Goal: Transaction & Acquisition: Book appointment/travel/reservation

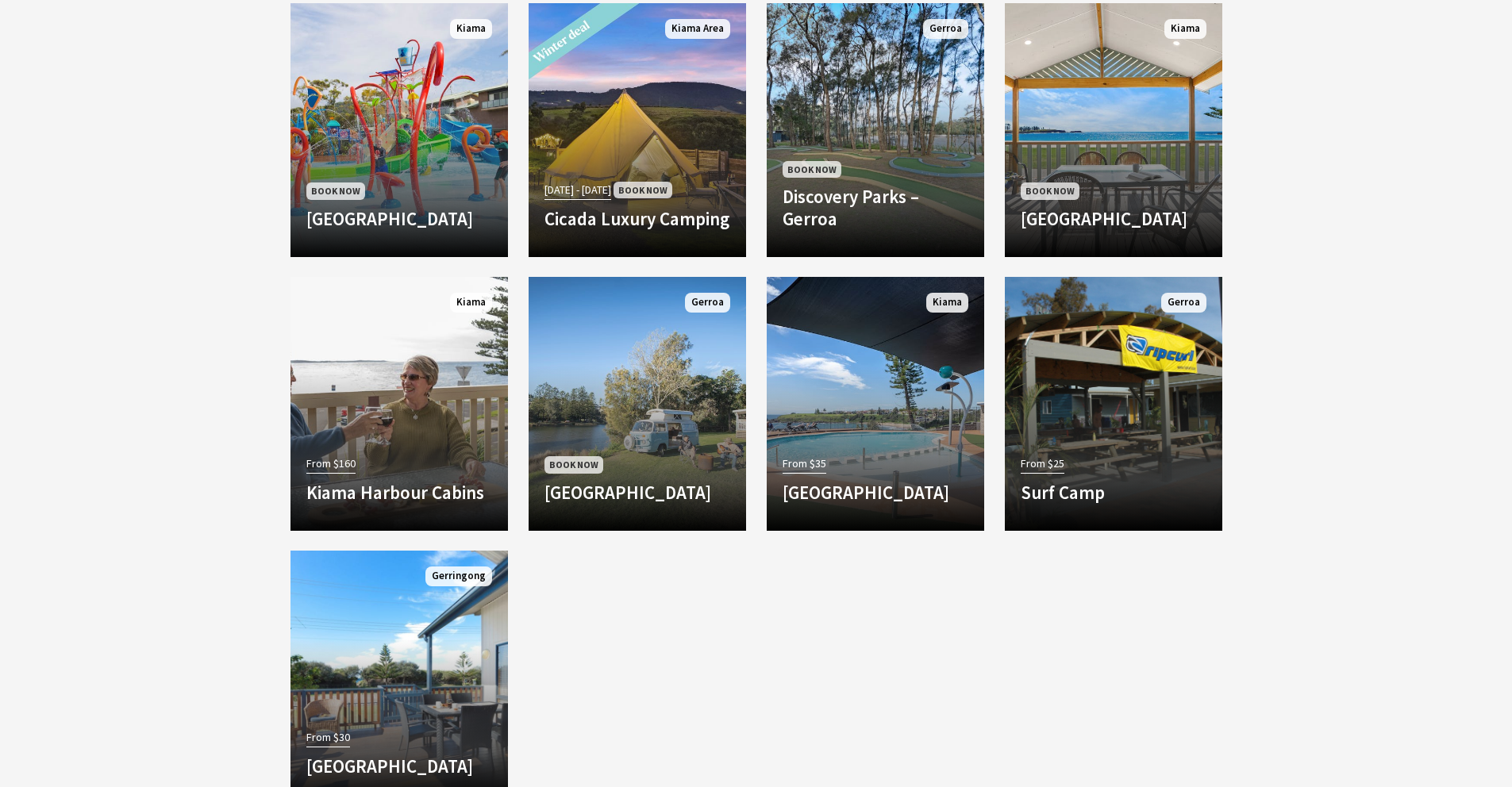
scroll to position [908, 0]
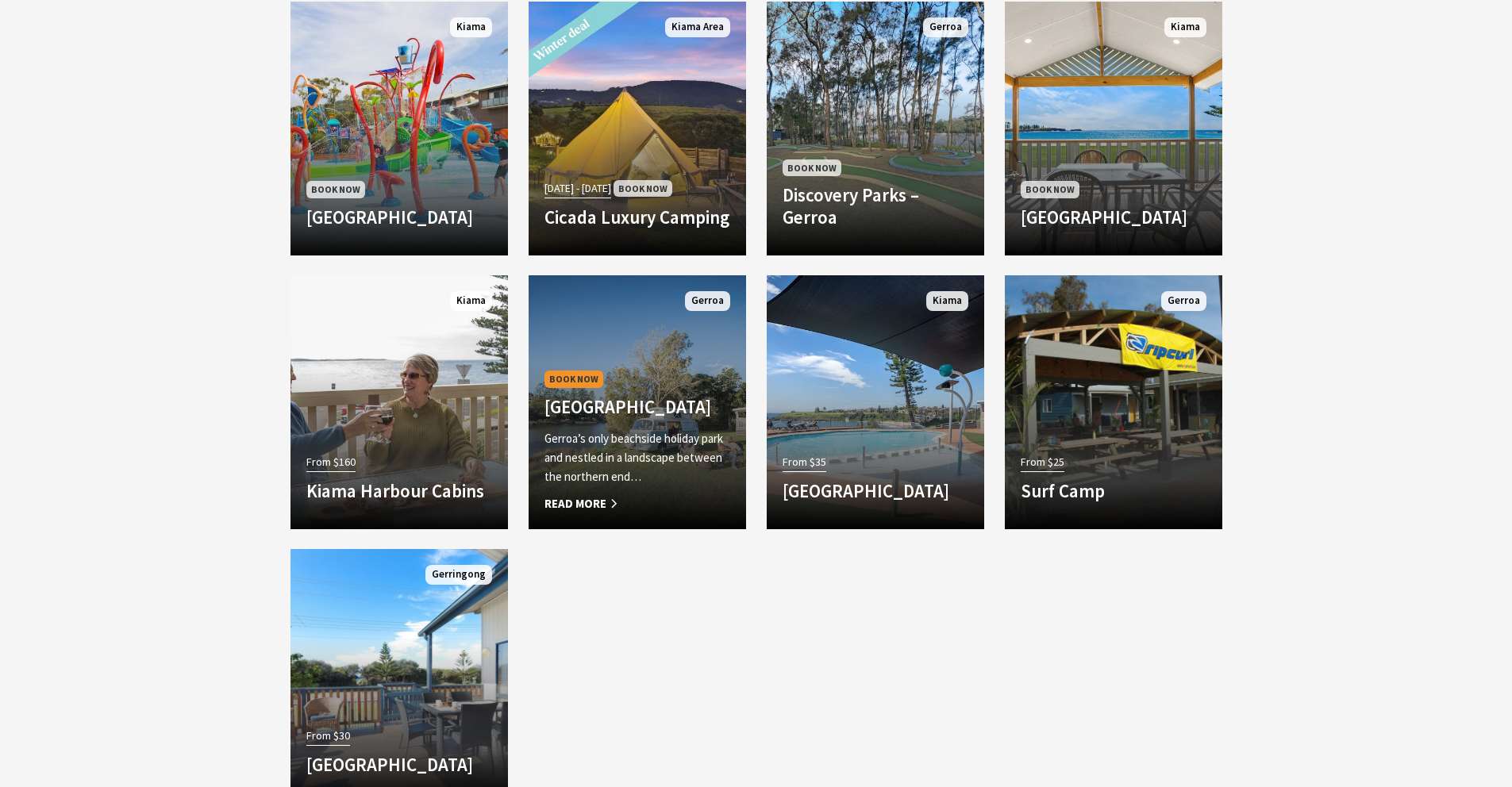
click at [621, 433] on p "Gerroa’s only beachside holiday park and nestled in a landscape between the nor…" at bounding box center [637, 457] width 186 height 57
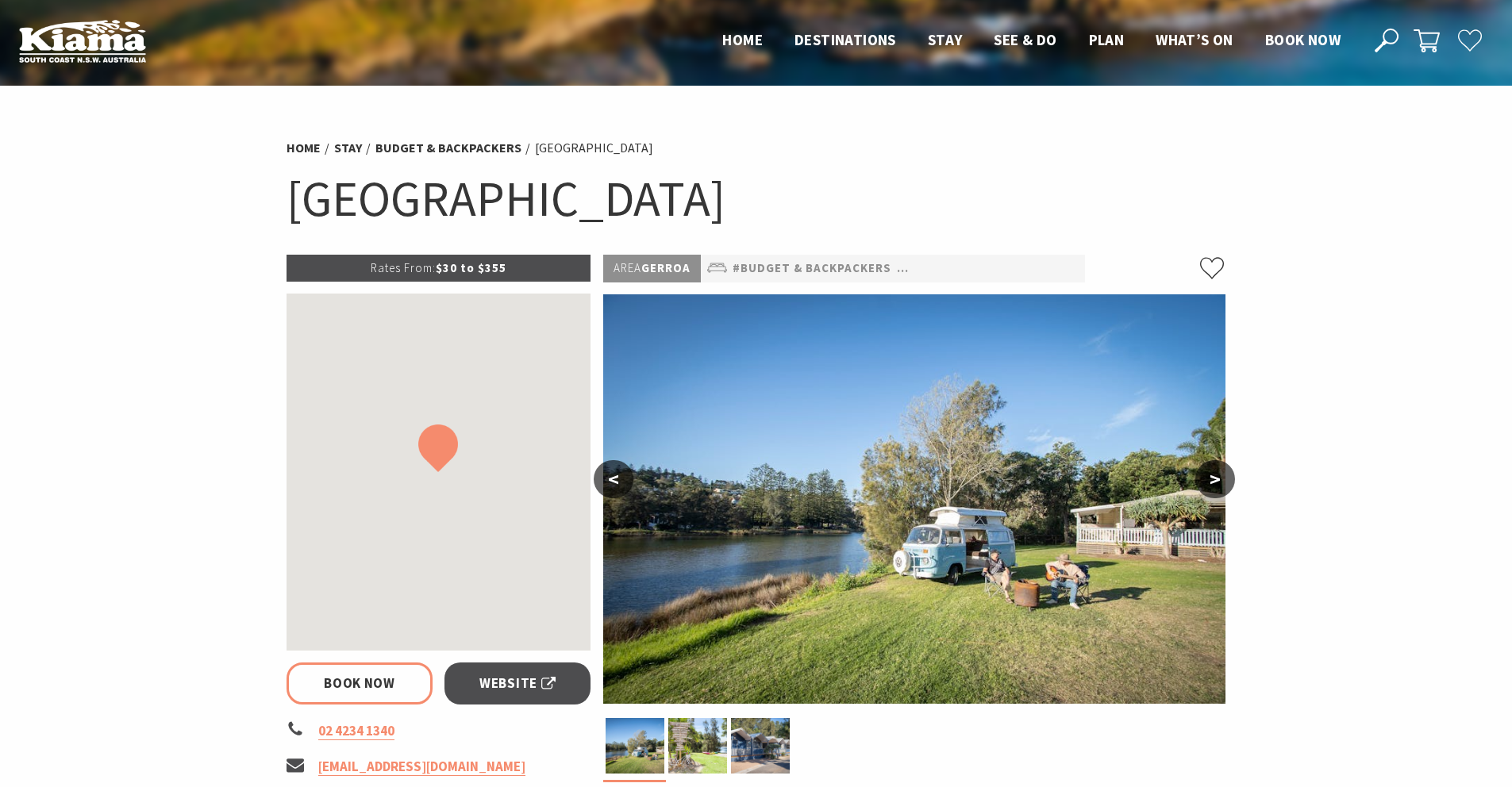
select select "3"
select select "2"
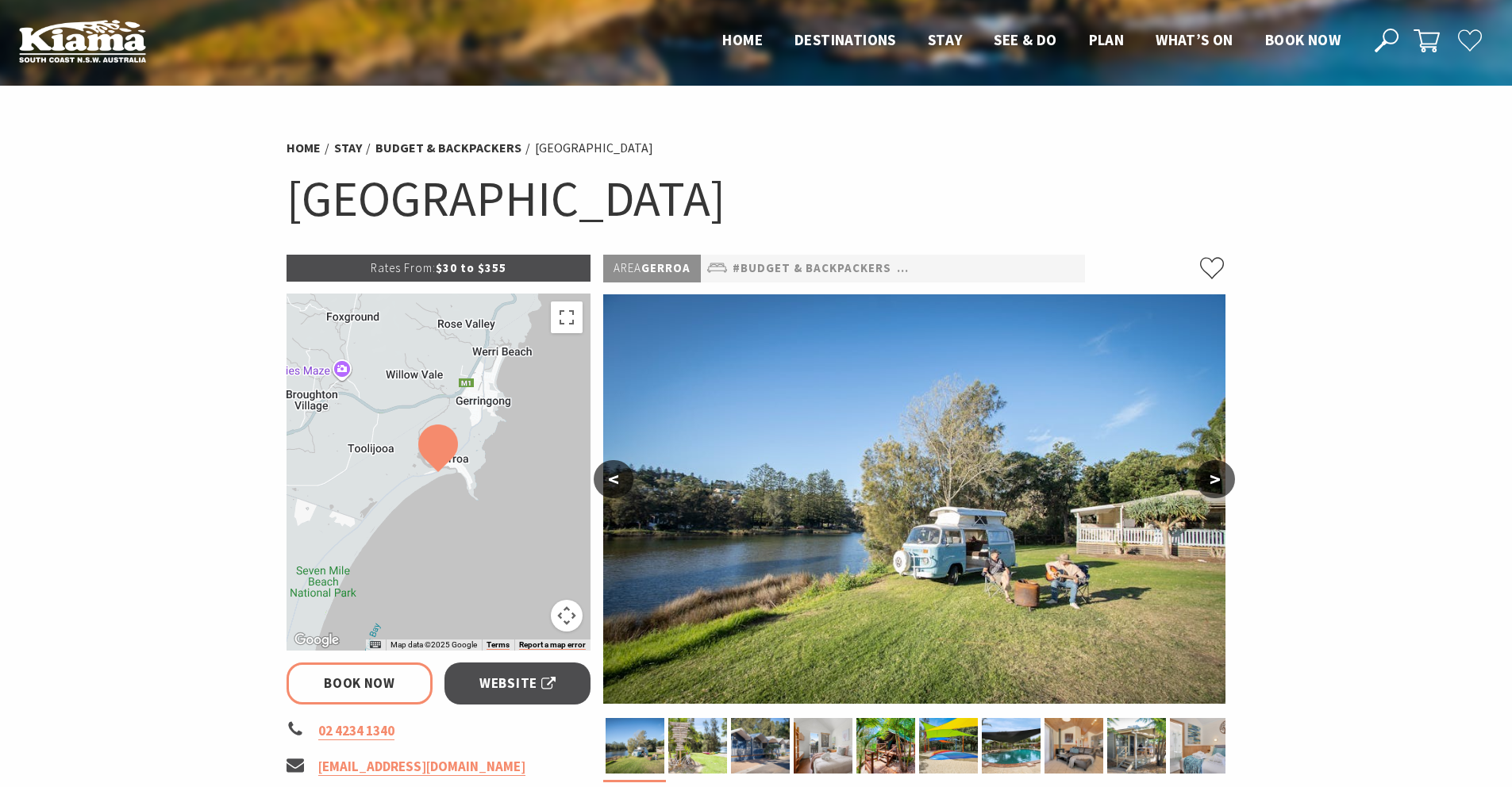
click at [1218, 477] on button ">" at bounding box center [1215, 479] width 40 height 38
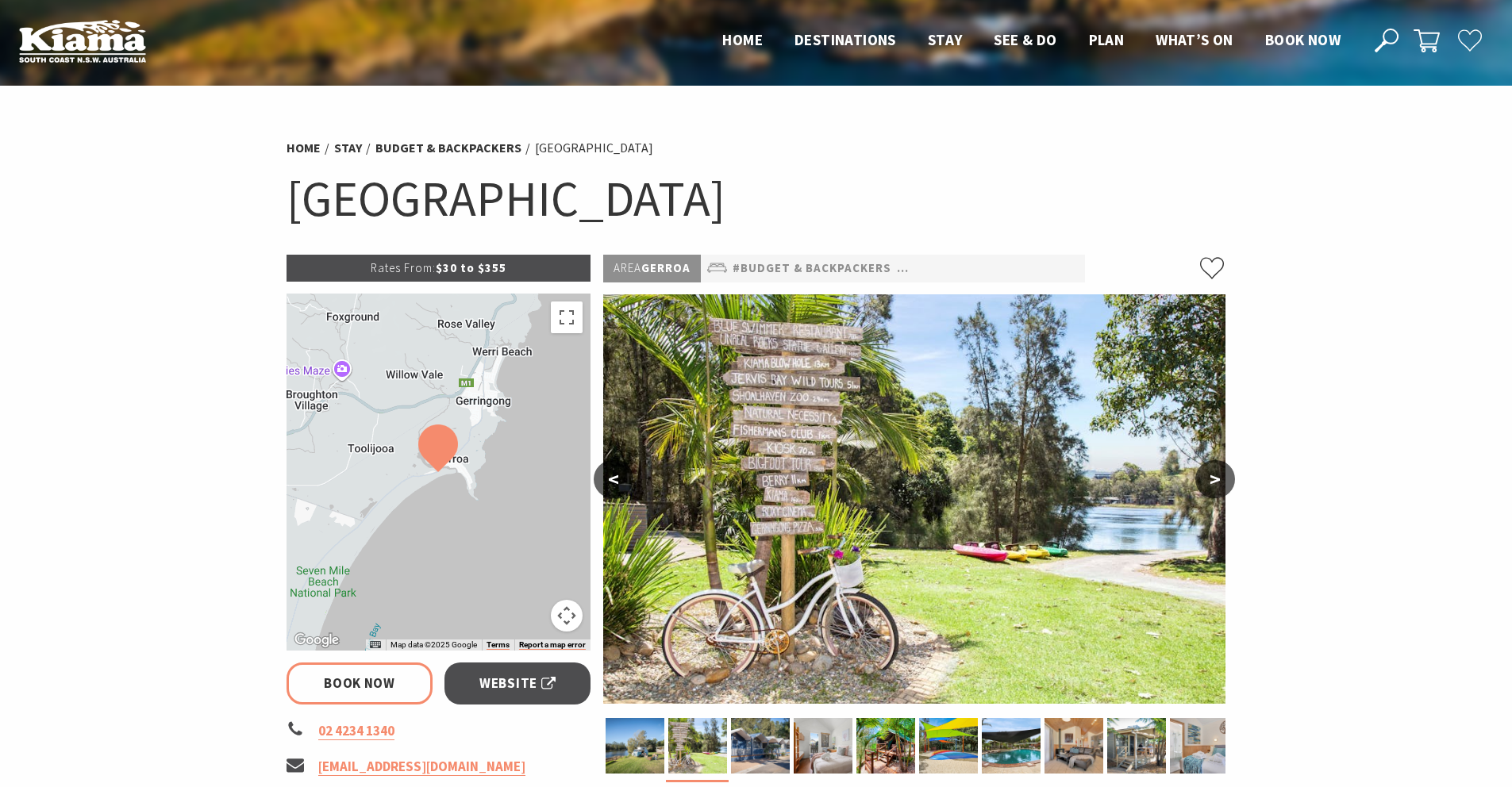
click at [1219, 477] on button ">" at bounding box center [1215, 479] width 40 height 38
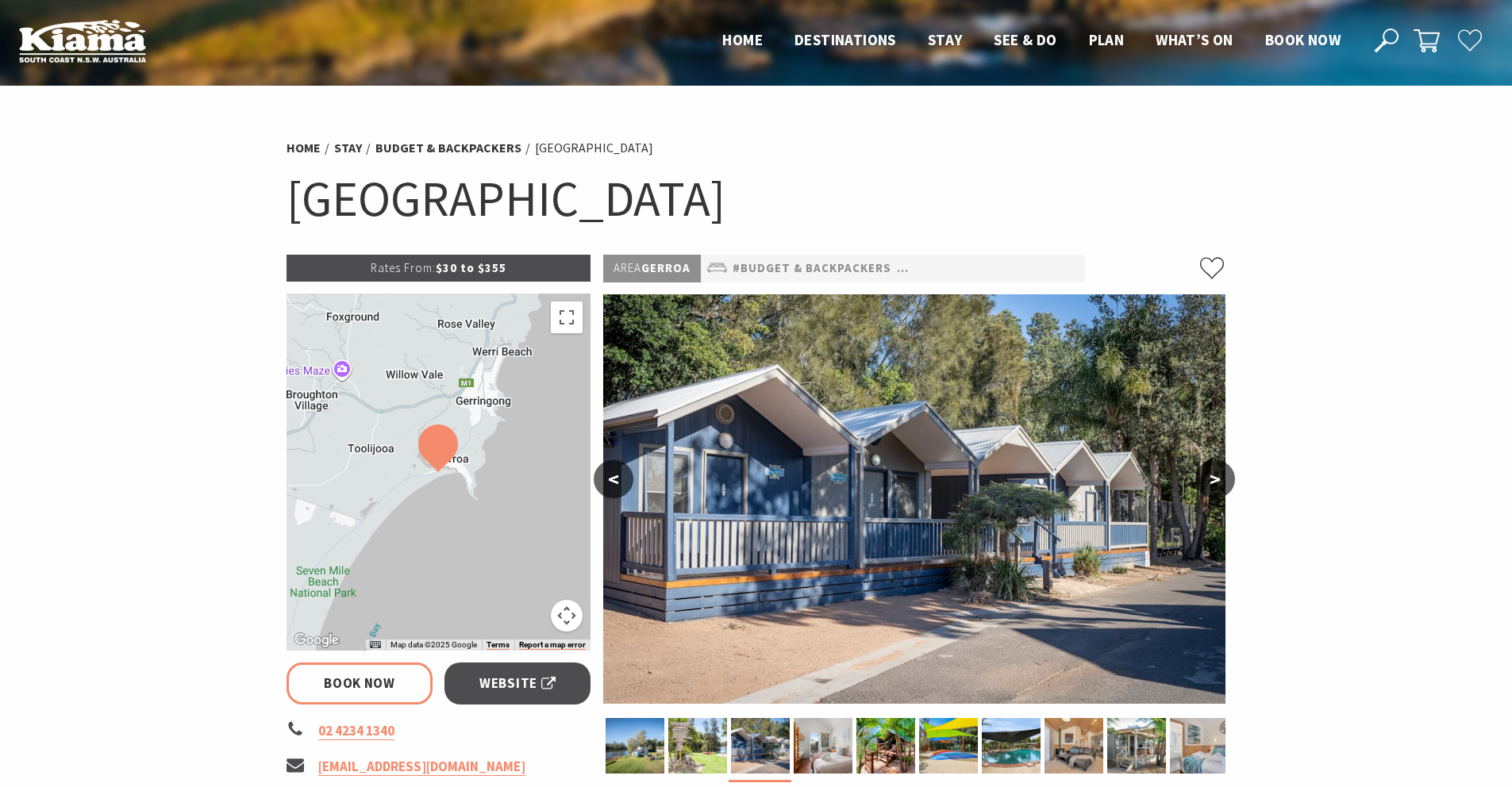
click at [1220, 477] on button ">" at bounding box center [1215, 479] width 40 height 38
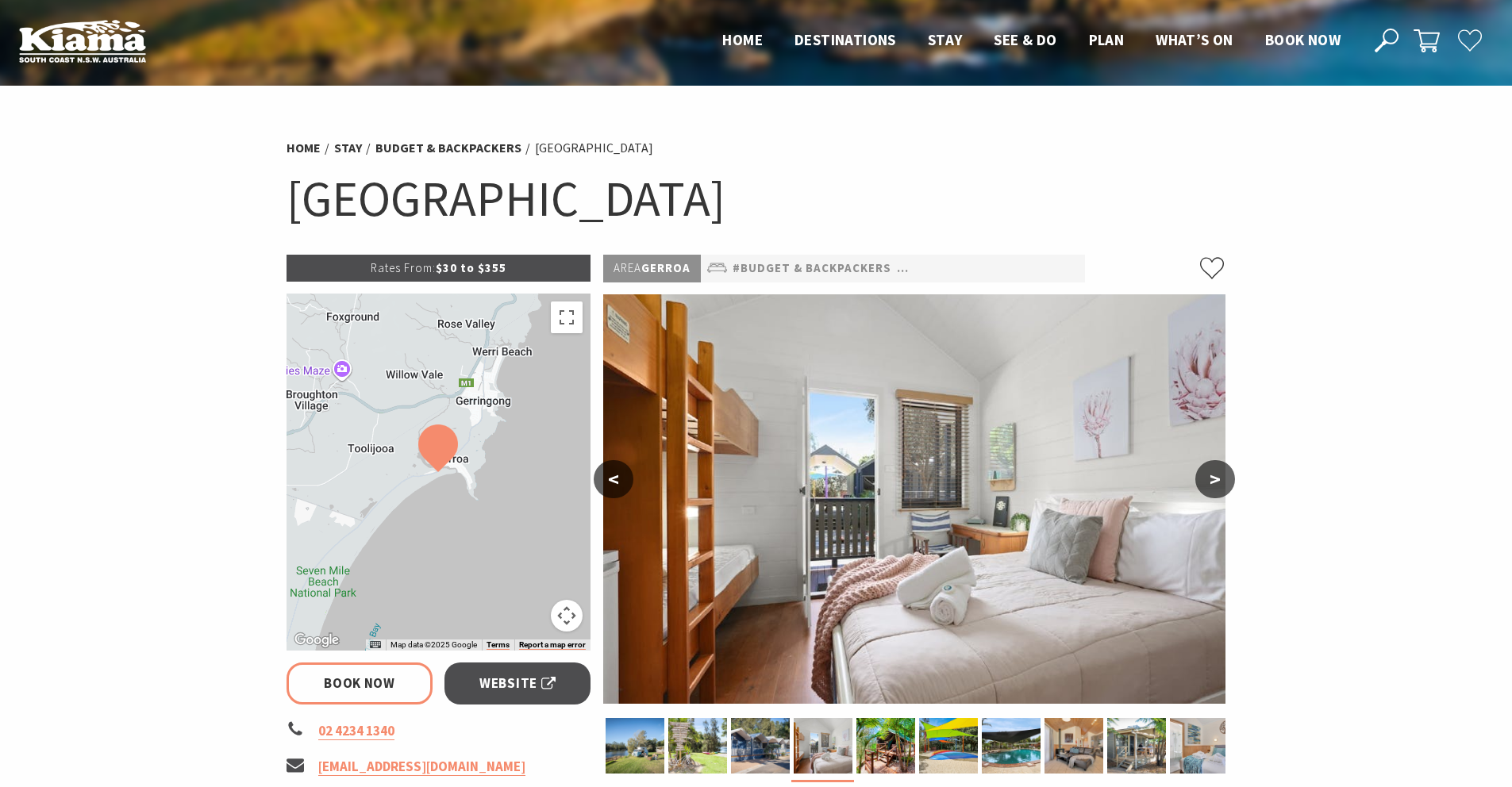
click at [1220, 477] on button ">" at bounding box center [1215, 479] width 40 height 38
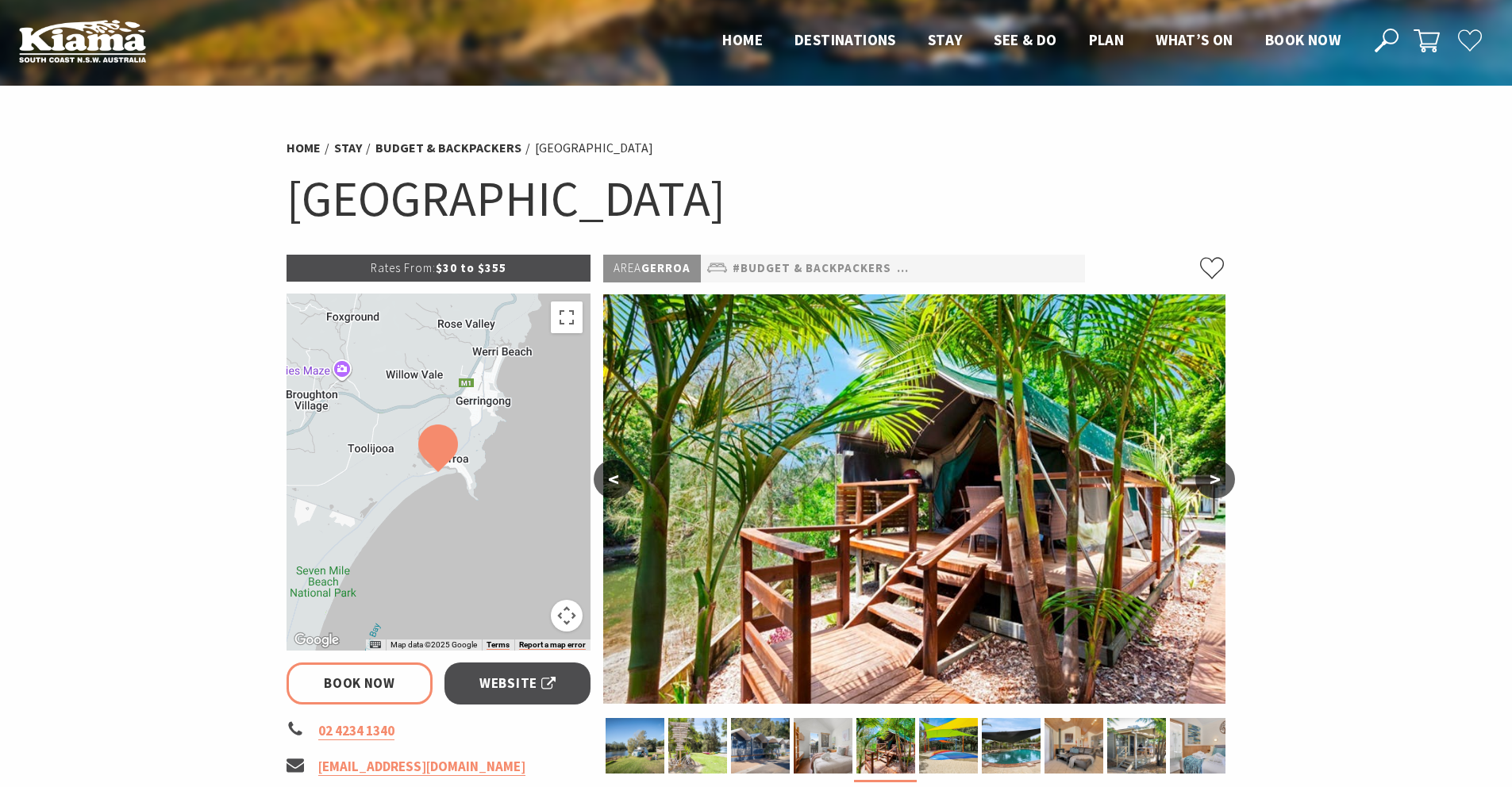
click at [1220, 477] on button ">" at bounding box center [1215, 479] width 40 height 38
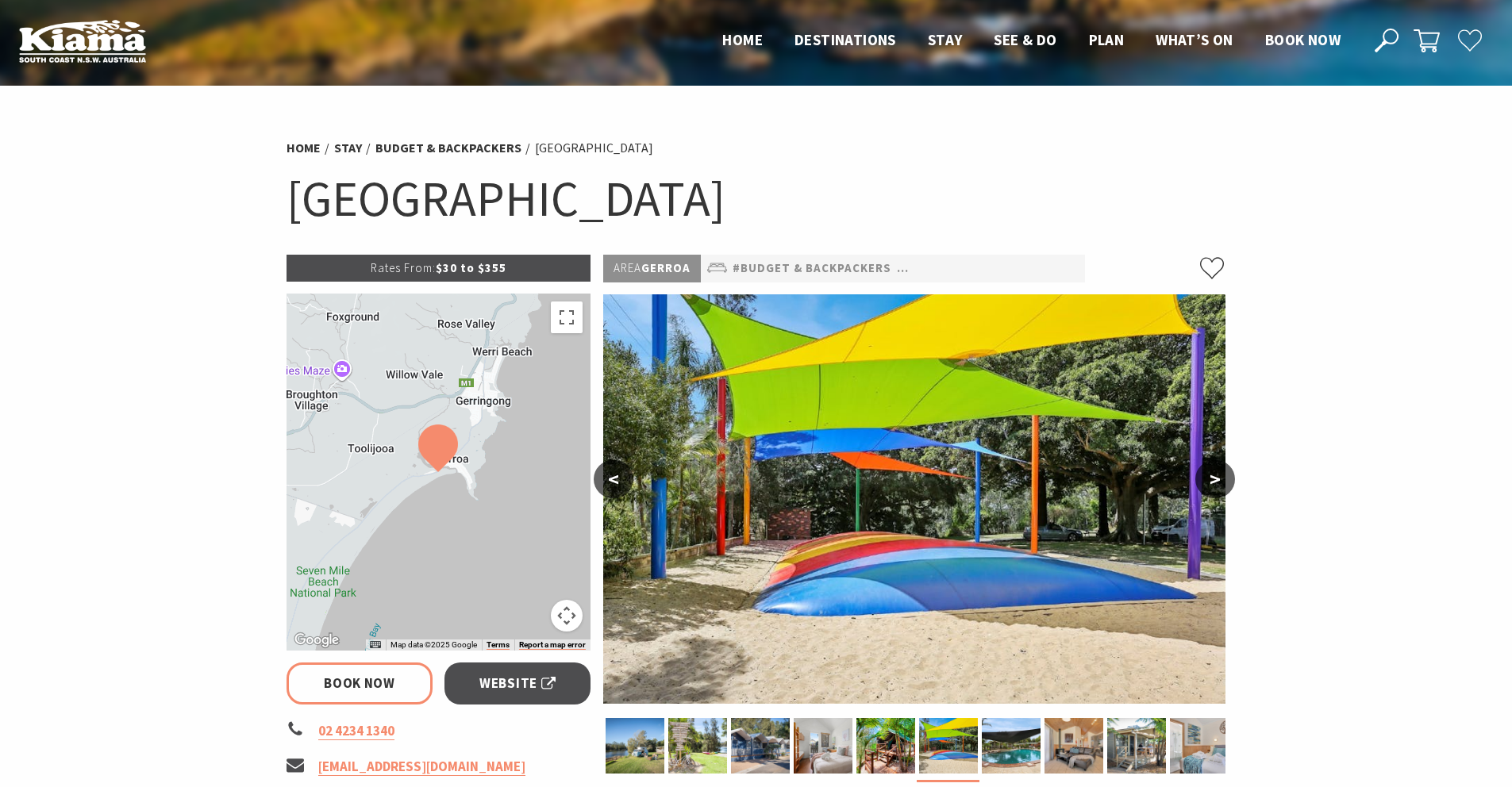
click at [1220, 477] on button ">" at bounding box center [1215, 479] width 40 height 38
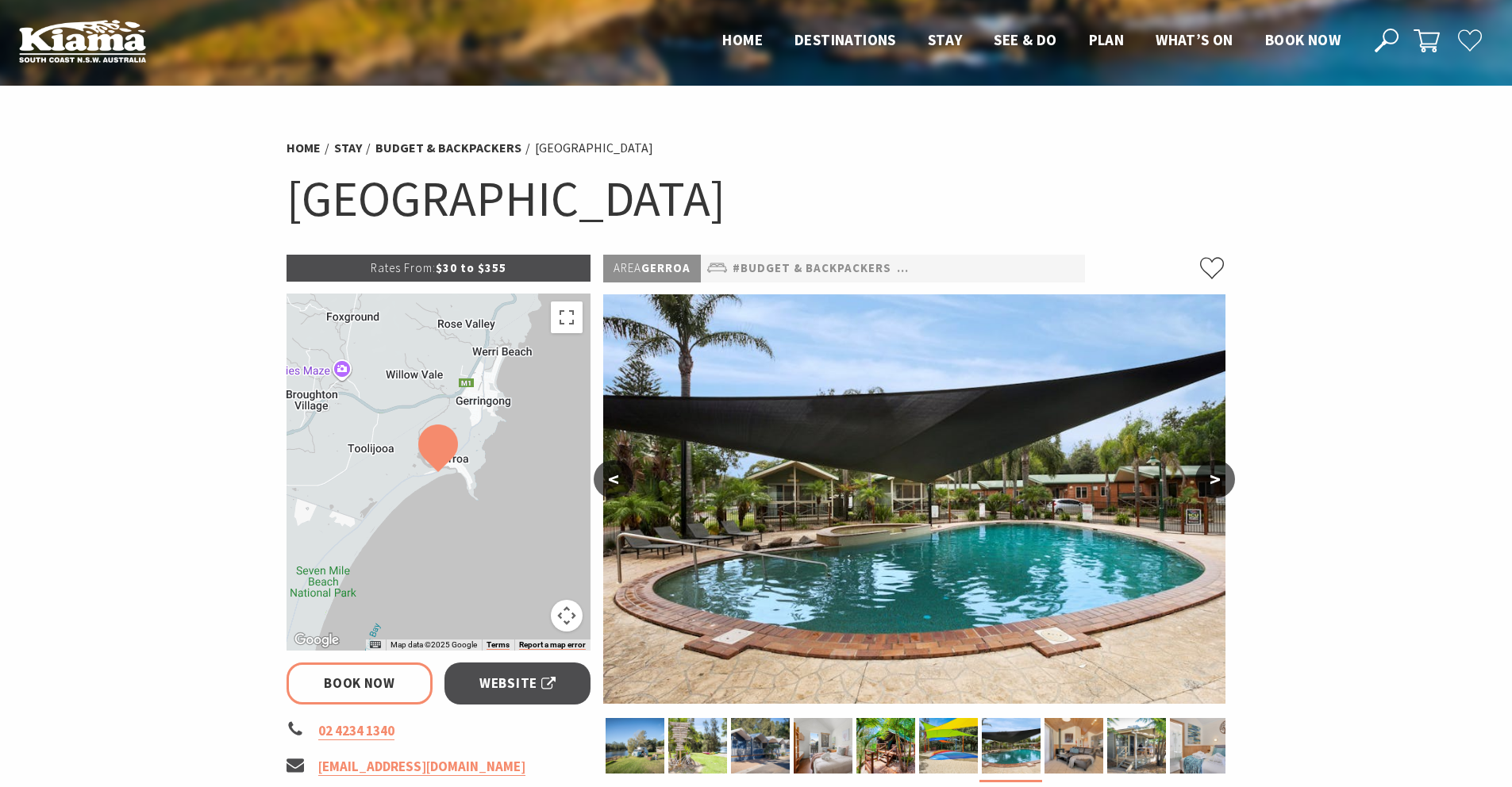
click at [1220, 477] on button ">" at bounding box center [1215, 479] width 40 height 38
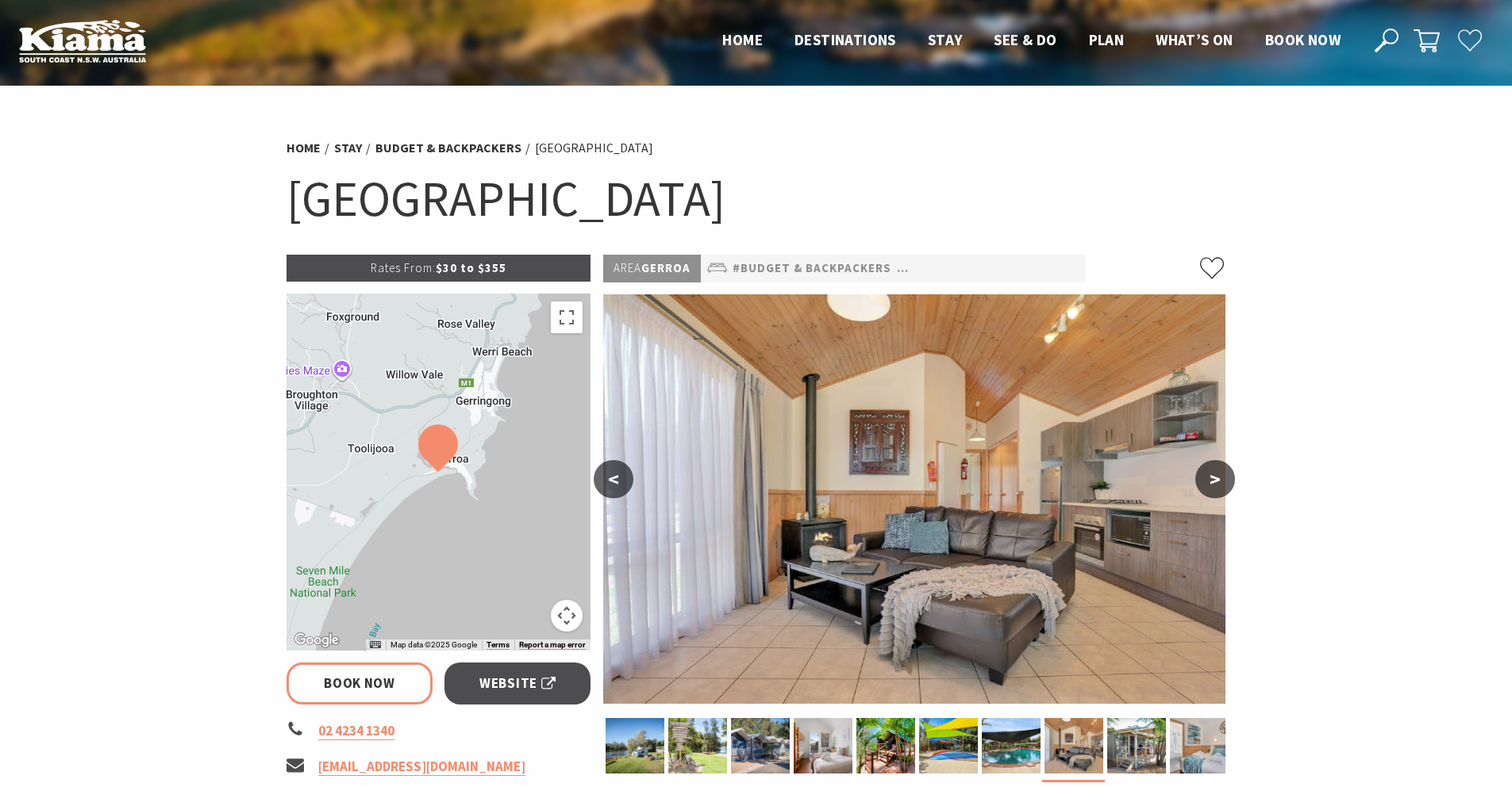
click at [1220, 477] on button ">" at bounding box center [1215, 479] width 40 height 38
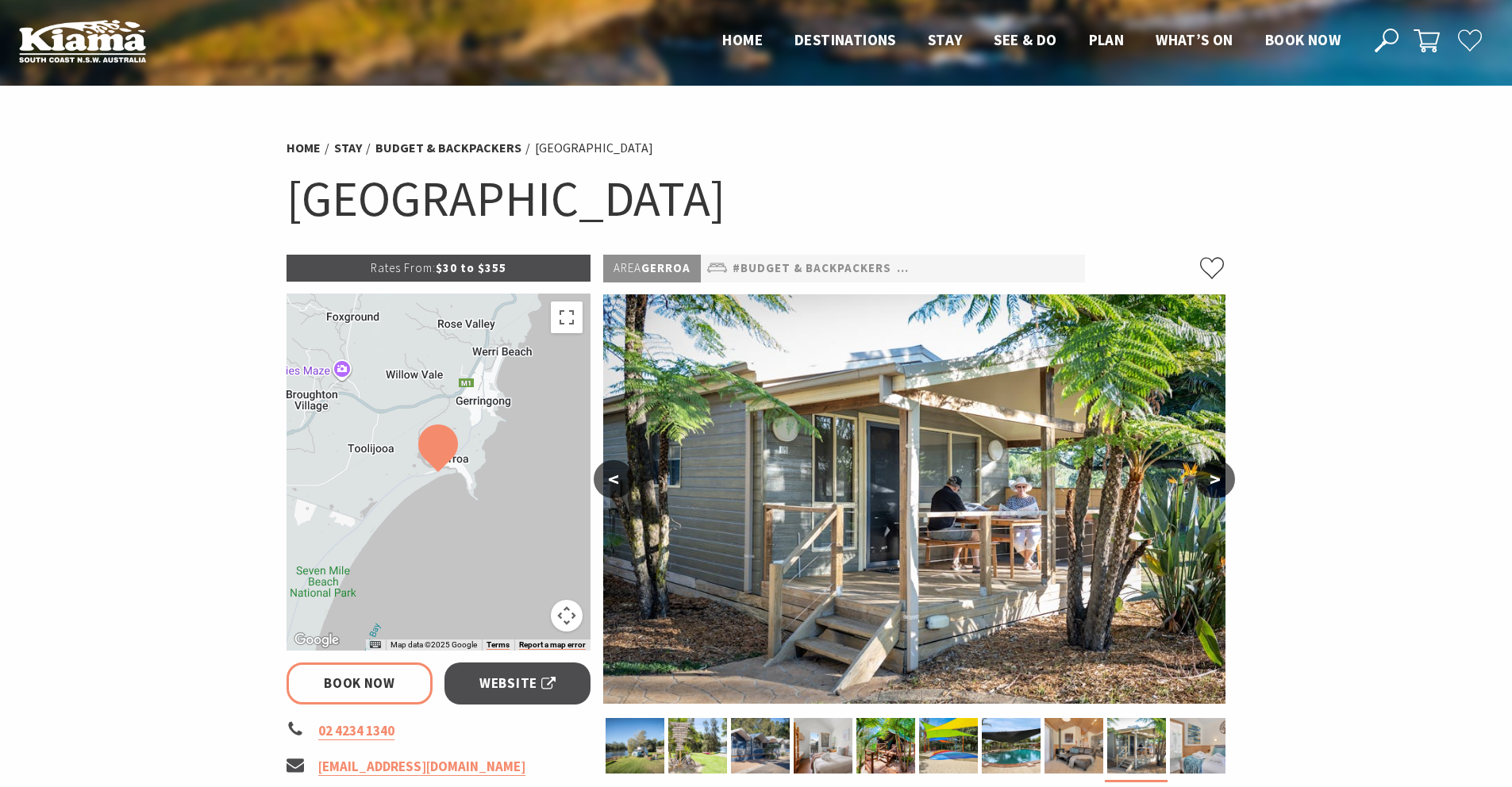
click at [1220, 477] on button ">" at bounding box center [1215, 479] width 40 height 38
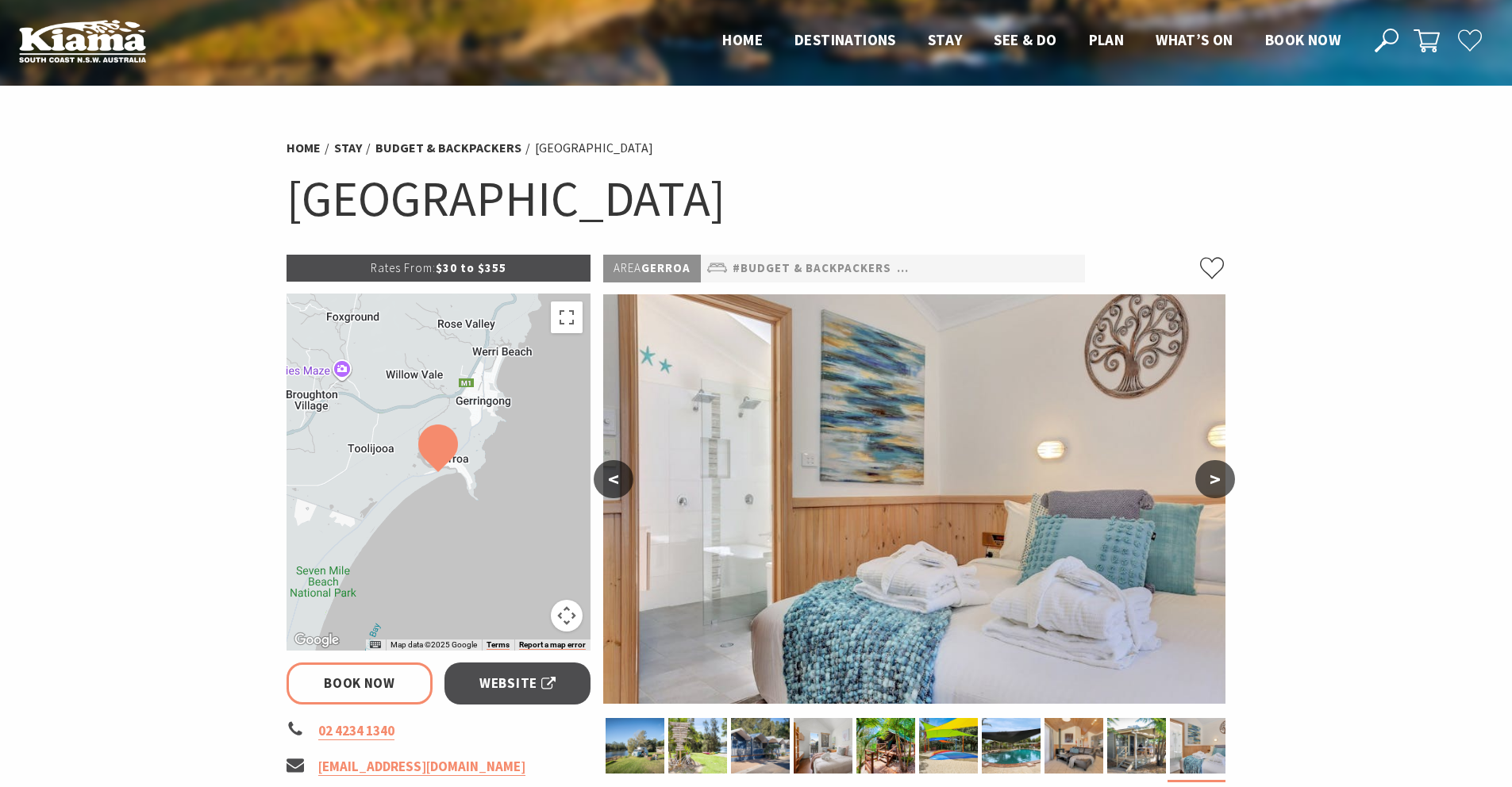
click at [1220, 477] on button ">" at bounding box center [1215, 479] width 40 height 38
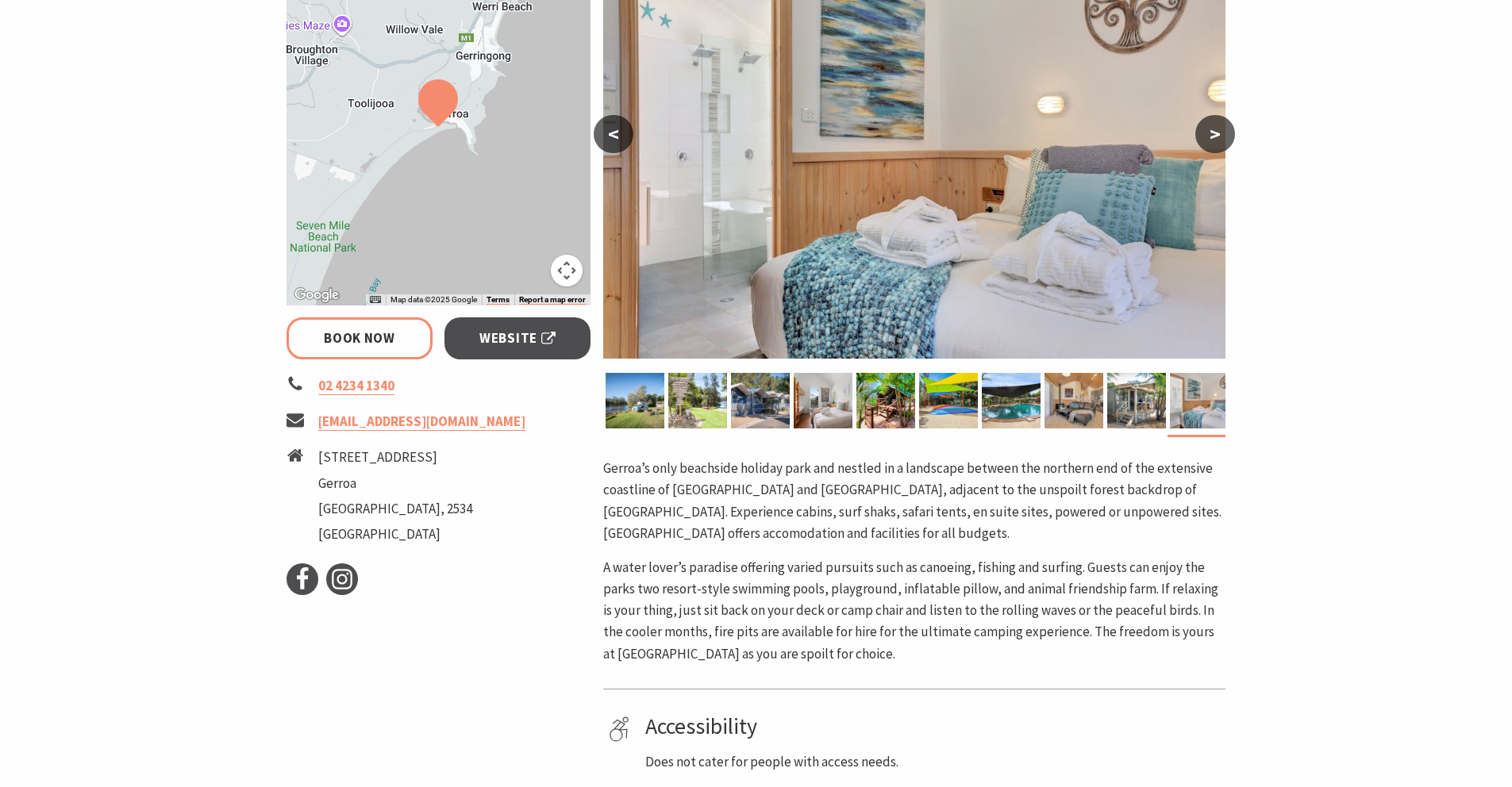
scroll to position [366, 0]
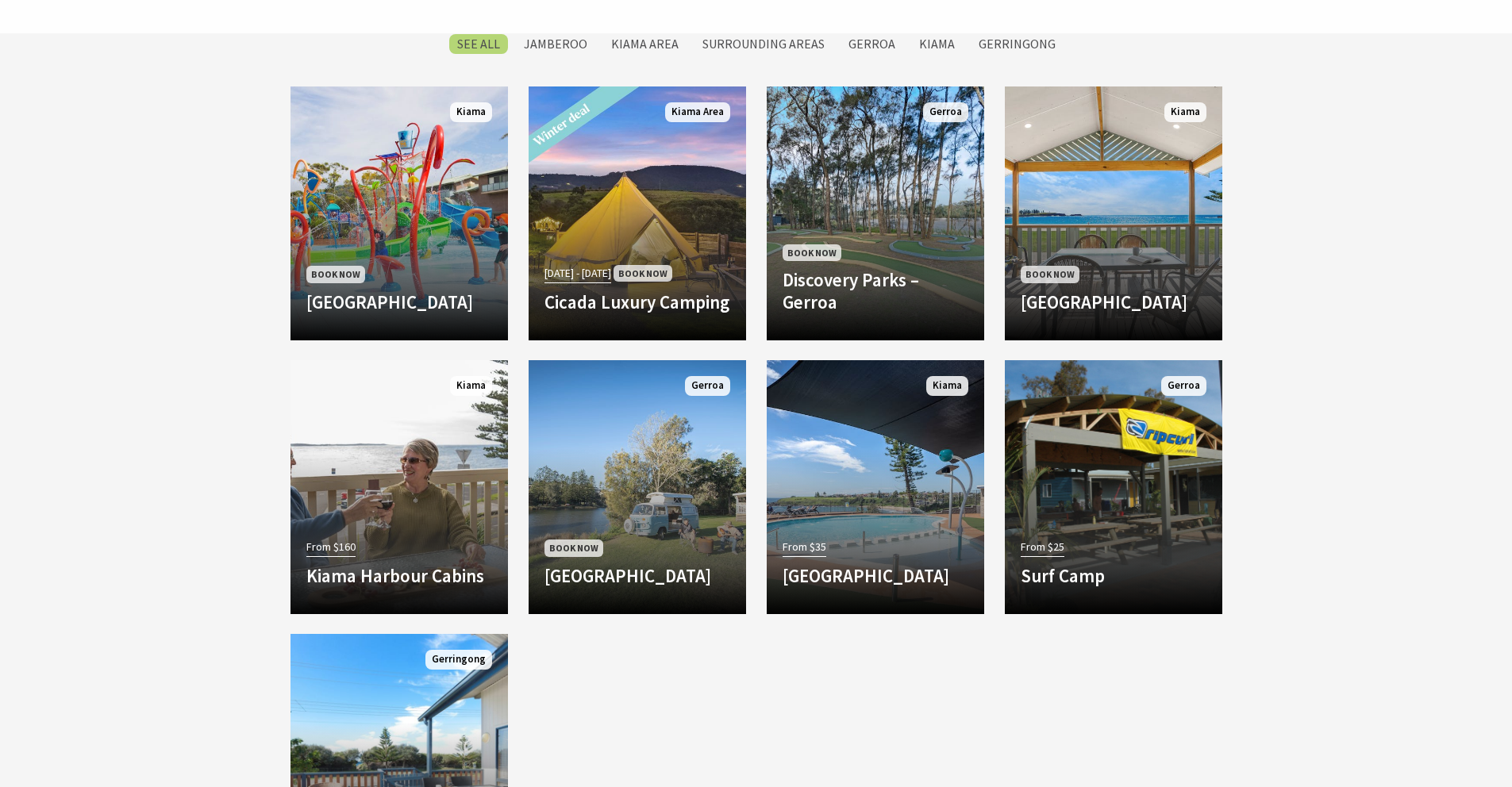
scroll to position [582, 0]
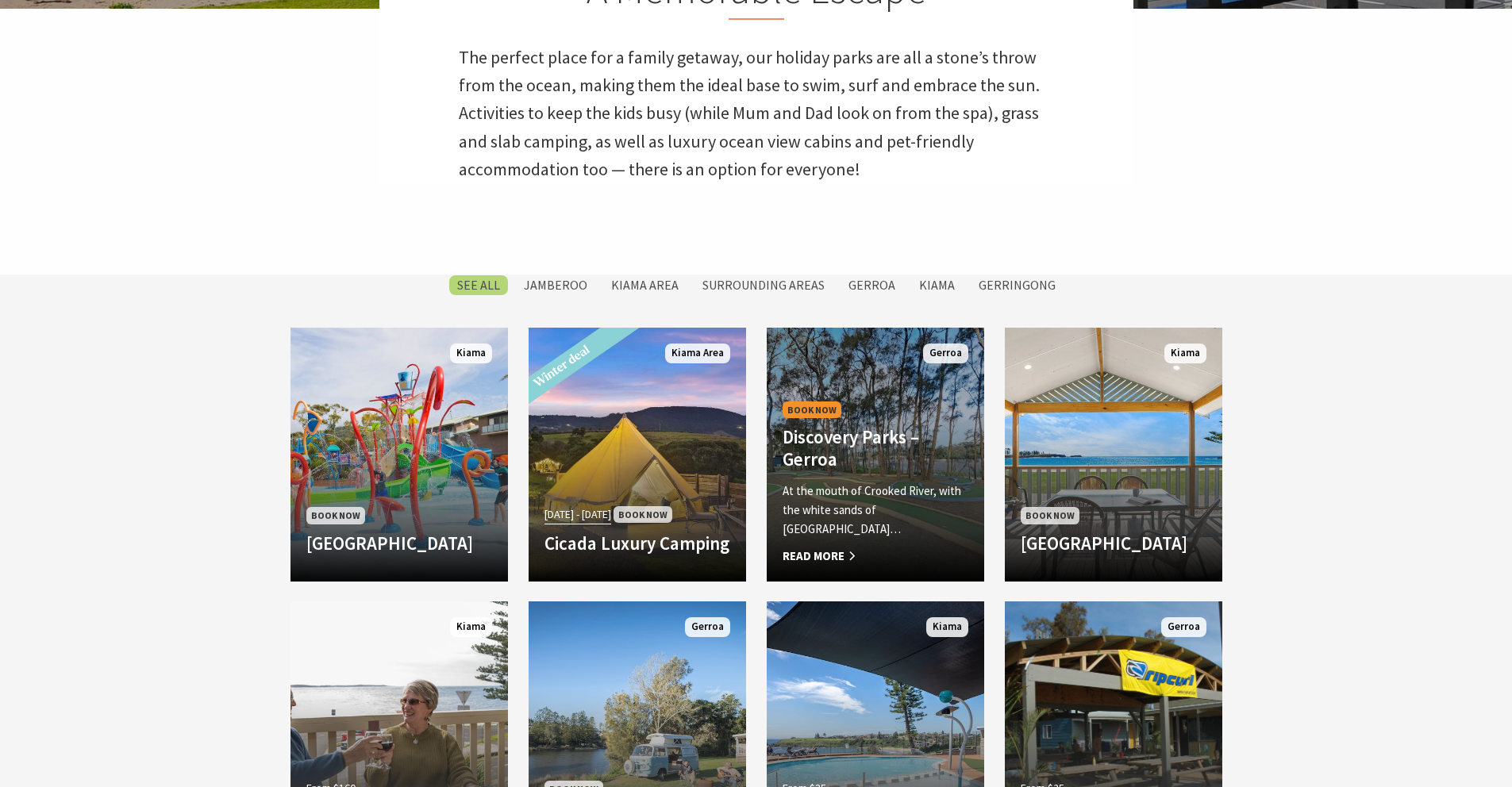
click at [833, 517] on p "At the mouth of Crooked River, with the white sands of [GEOGRAPHIC_DATA]…" at bounding box center [875, 510] width 186 height 57
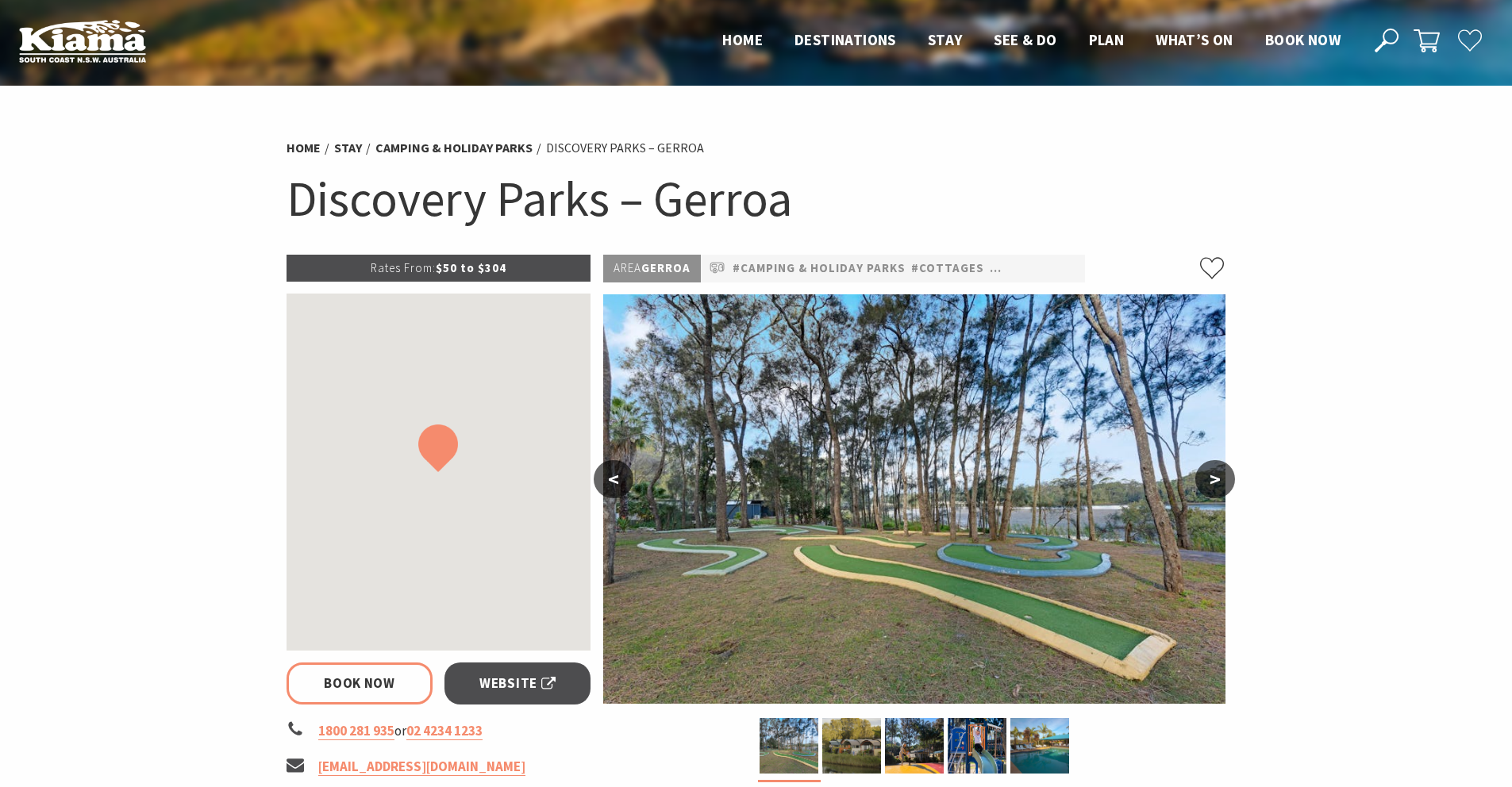
select select "3"
select select "2"
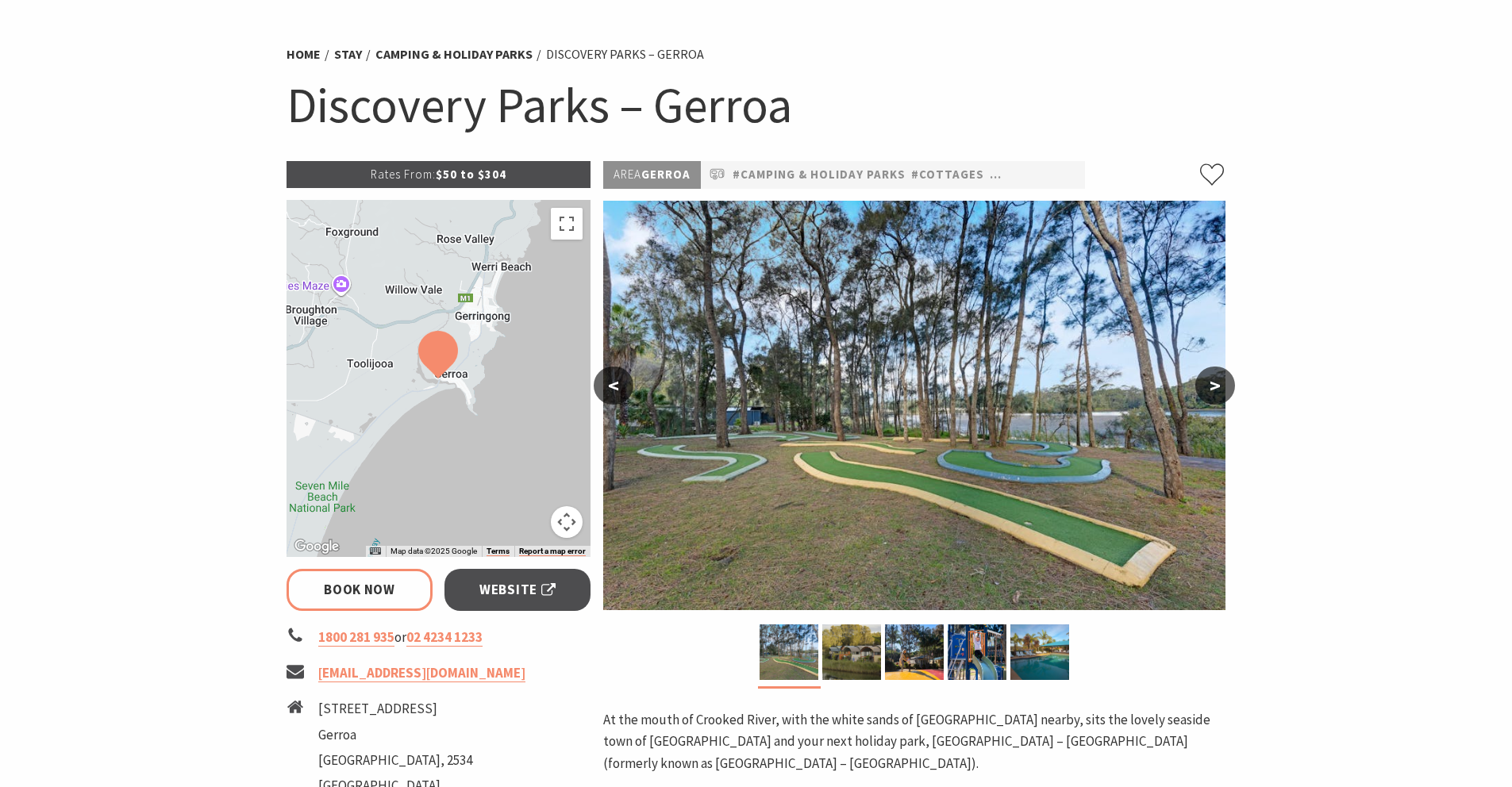
scroll to position [114, 0]
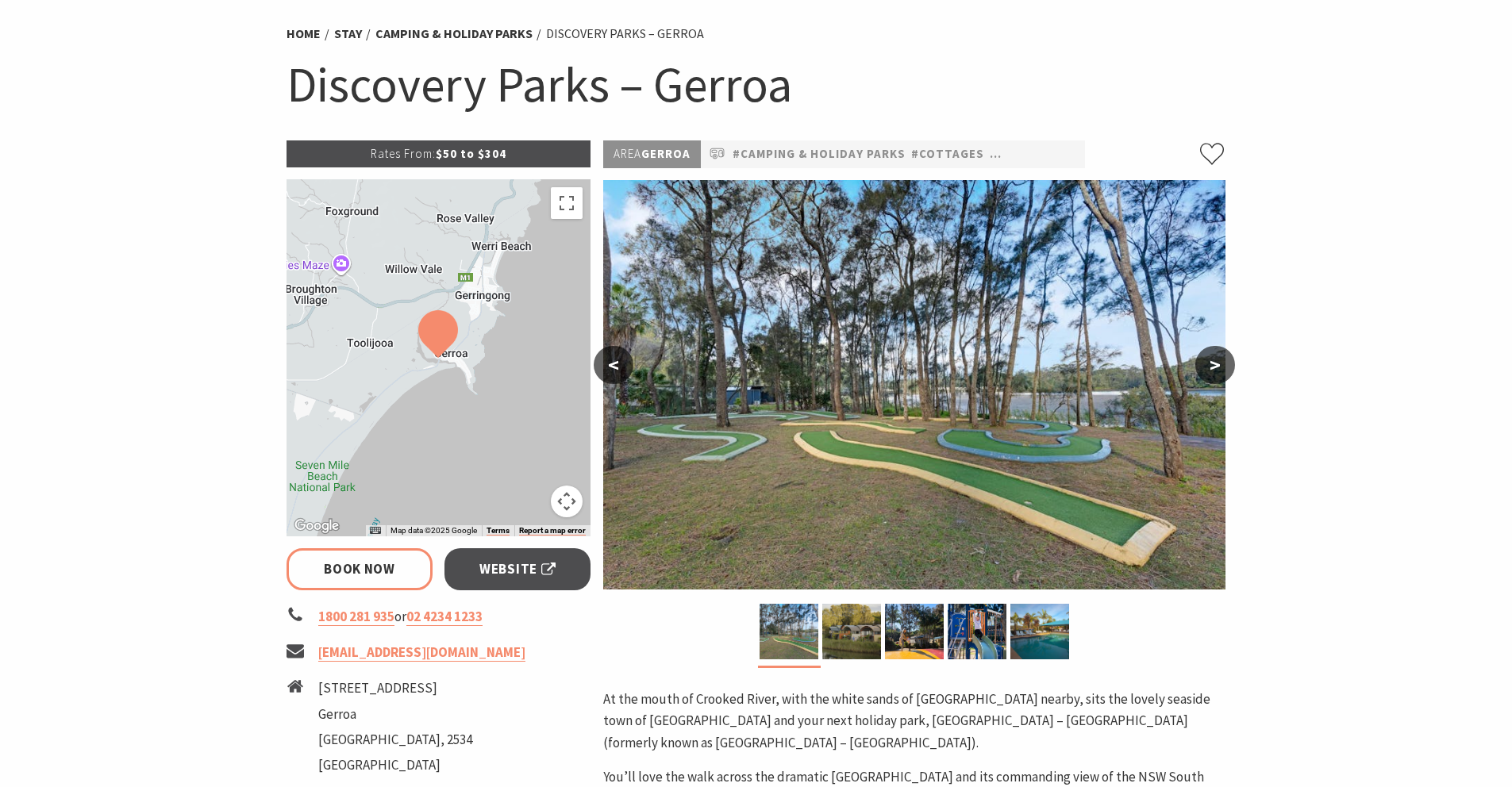
click at [1216, 365] on button ">" at bounding box center [1215, 365] width 40 height 38
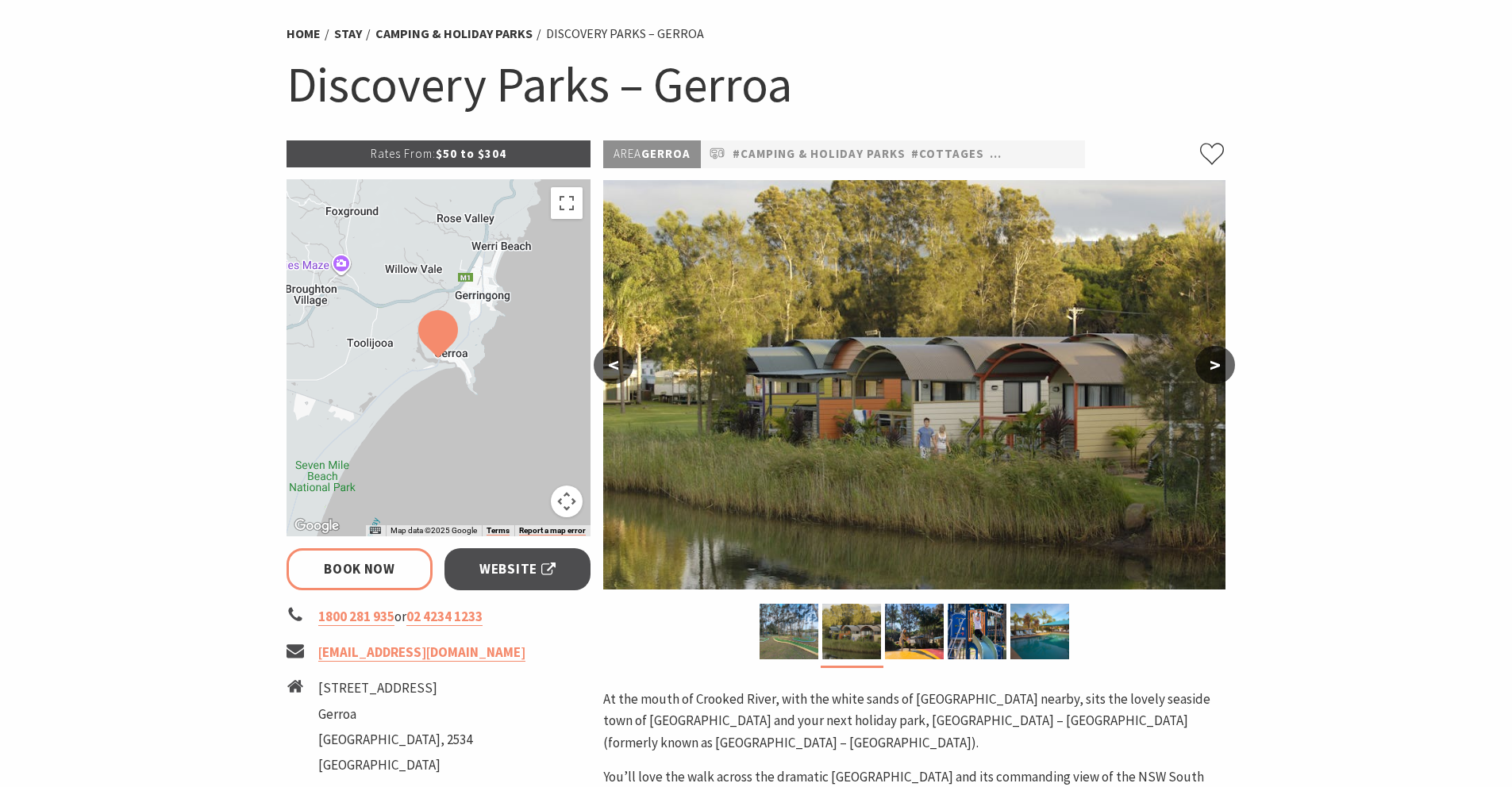
click at [1216, 365] on button ">" at bounding box center [1215, 365] width 40 height 38
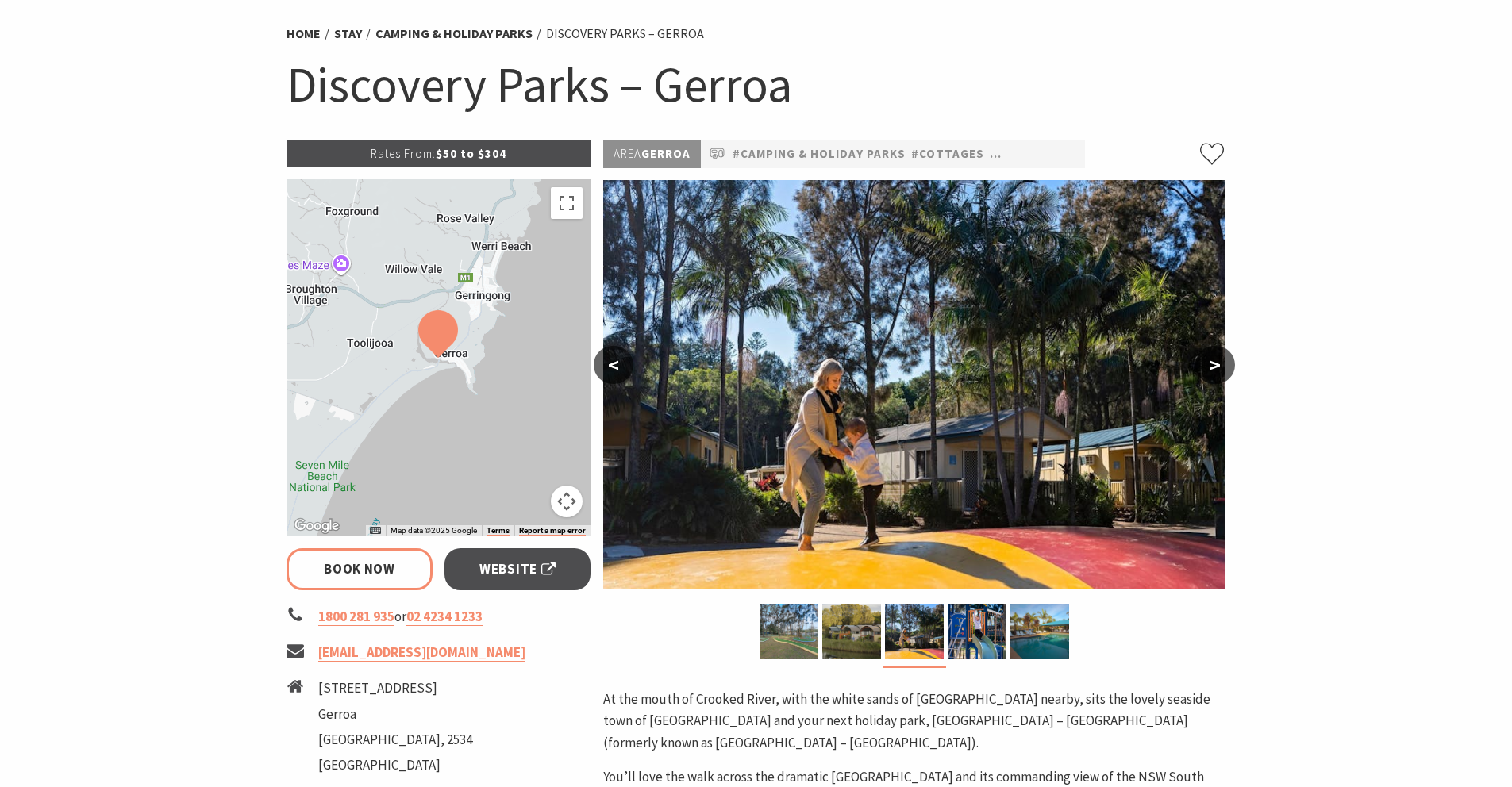
click at [1216, 365] on button ">" at bounding box center [1215, 365] width 40 height 38
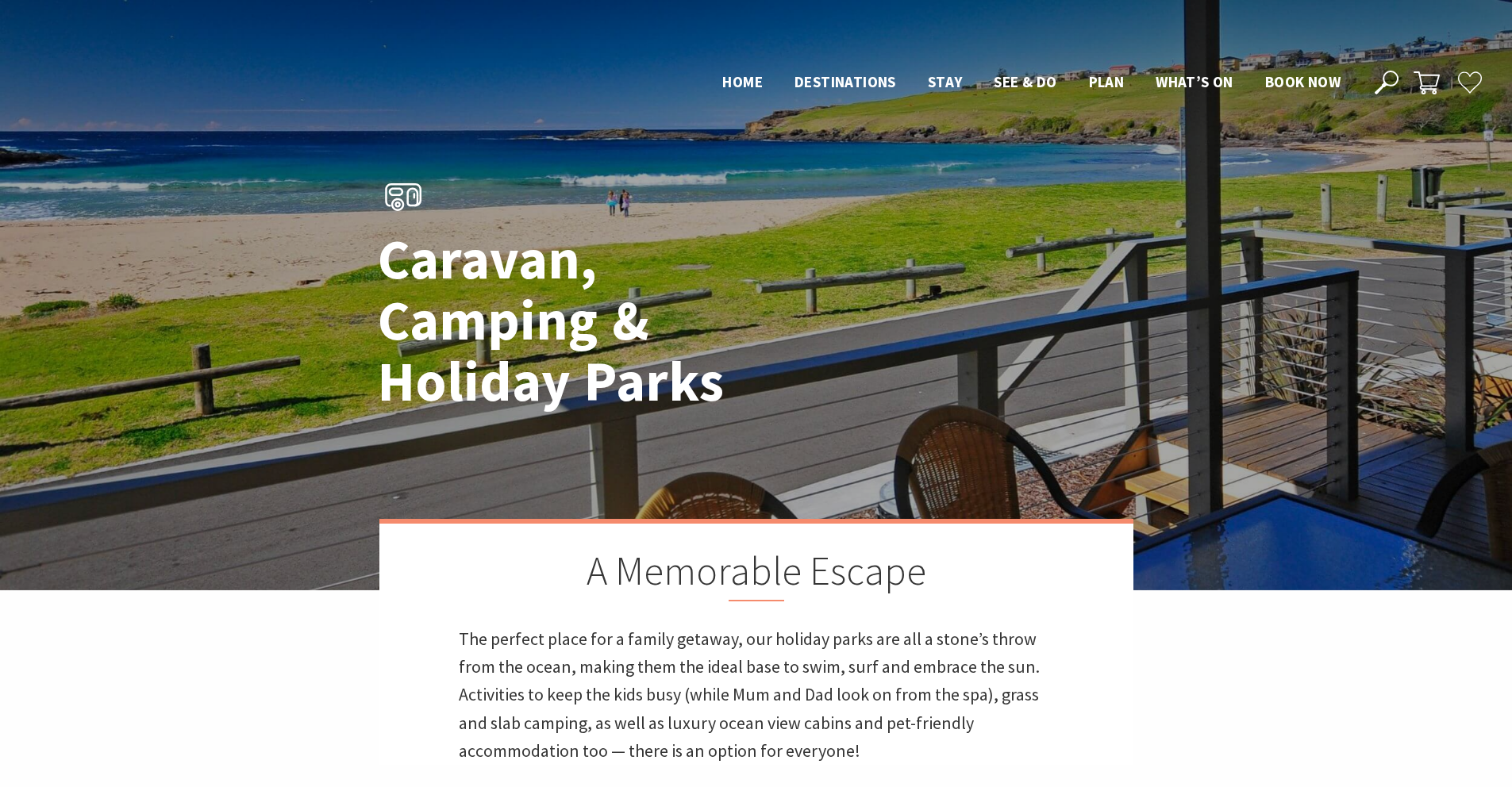
scroll to position [582, 0]
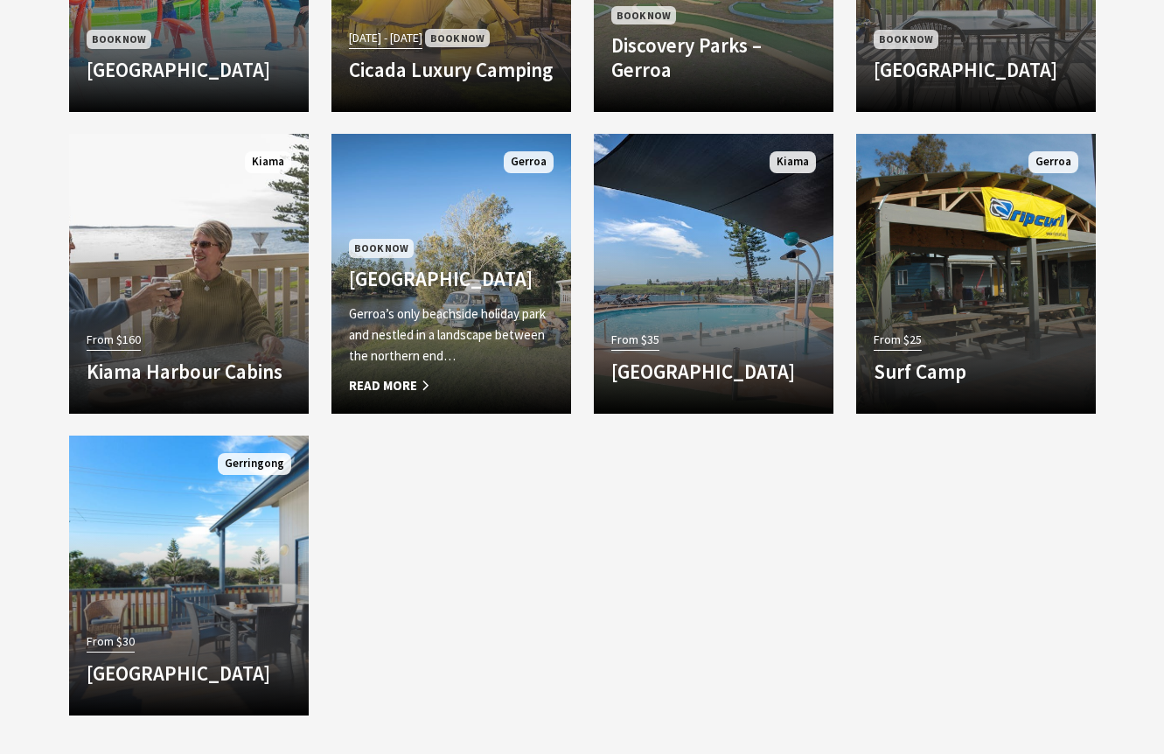
scroll to position [1179, 0]
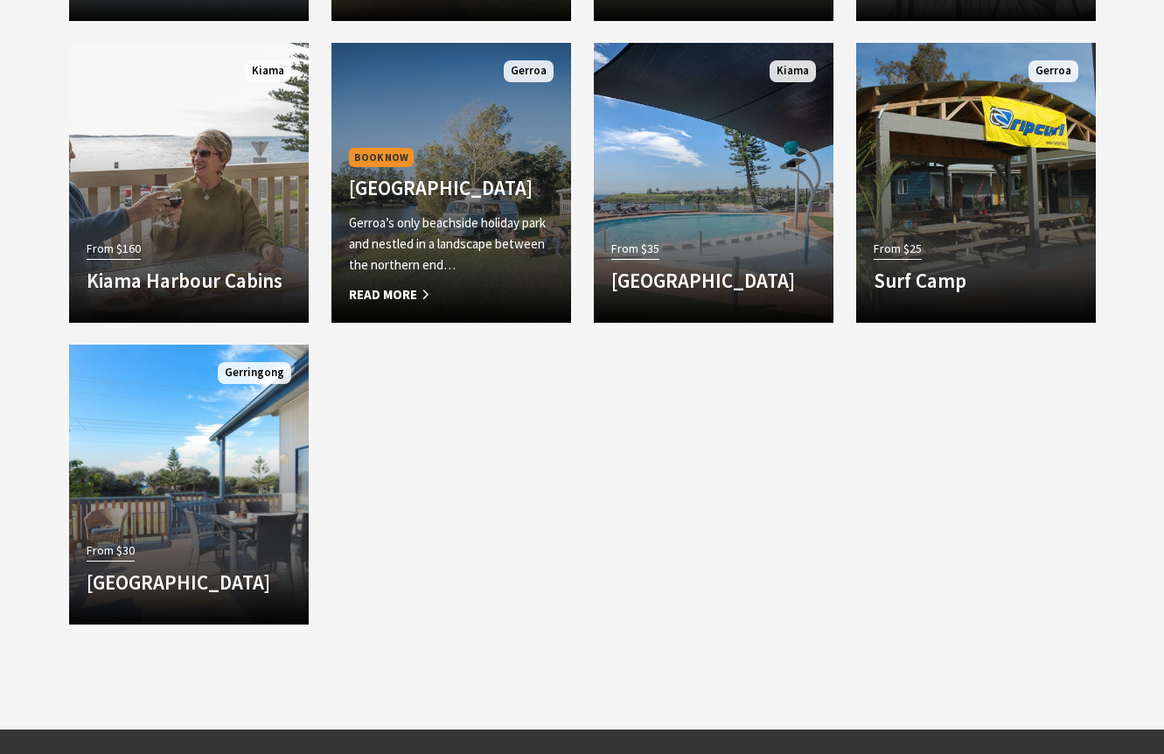
click at [436, 260] on p "Gerroa’s only beachside holiday park and nestled in a landscape between the nor…" at bounding box center [451, 243] width 205 height 63
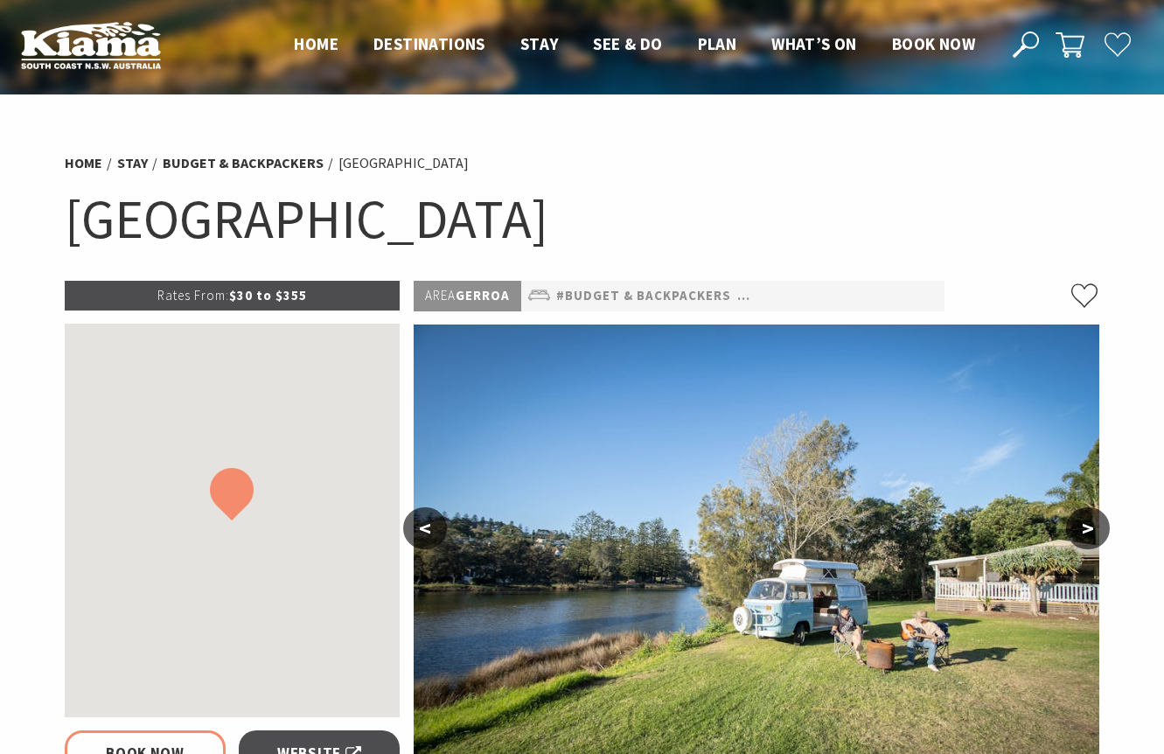
select select "3"
select select "2"
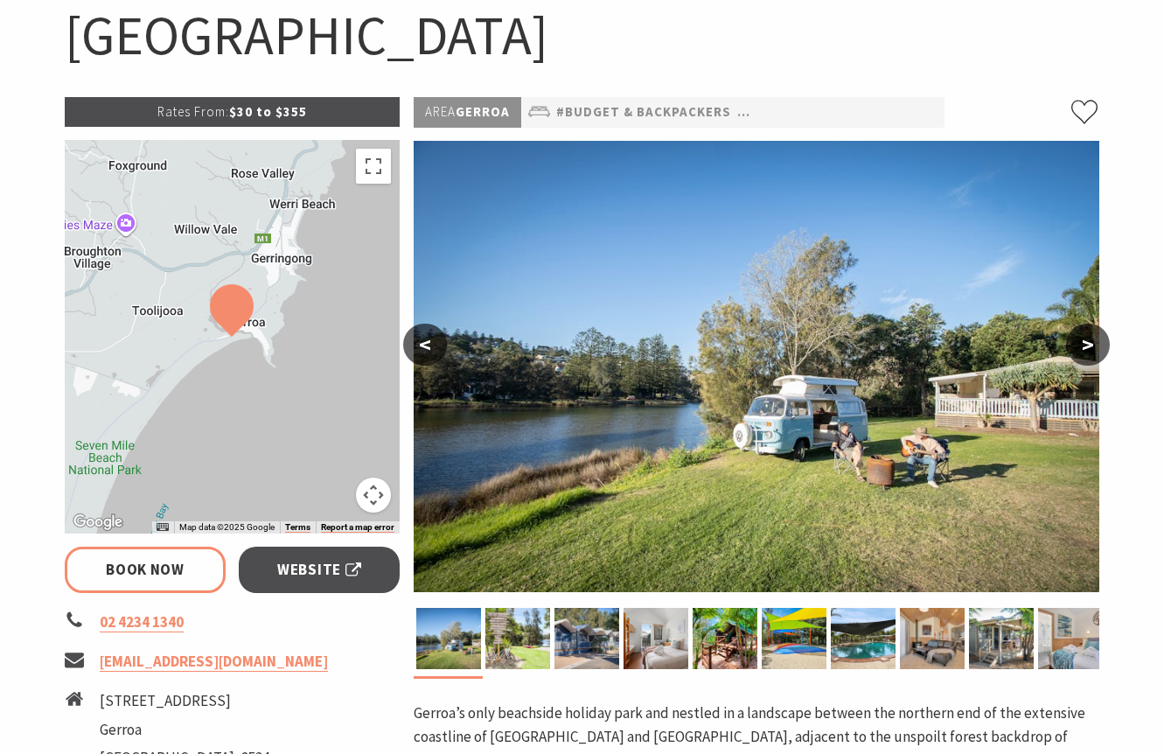
scroll to position [186, 0]
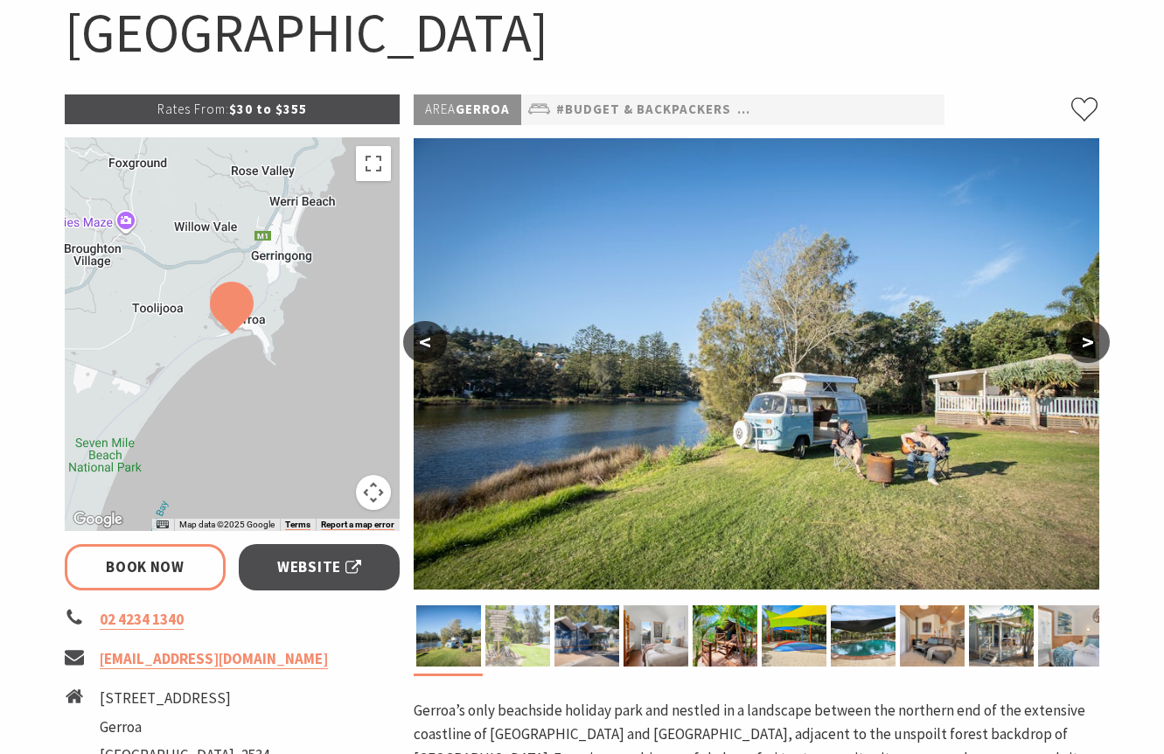
click at [526, 630] on img at bounding box center [517, 635] width 65 height 61
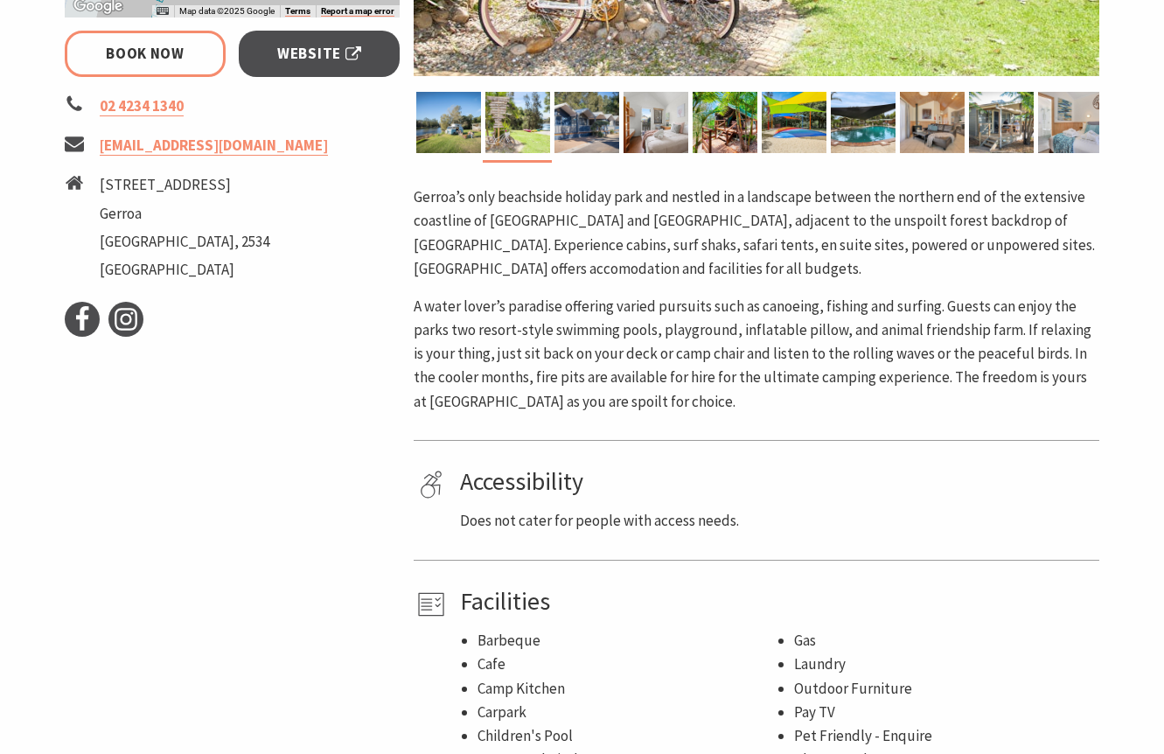
scroll to position [700, 0]
